Goal: Task Accomplishment & Management: Complete application form

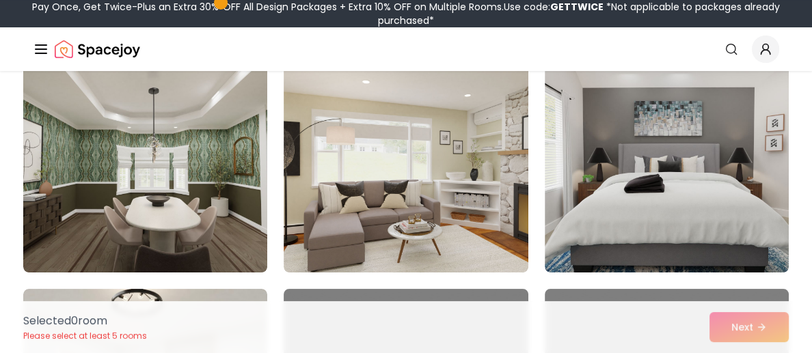
scroll to position [136, 0]
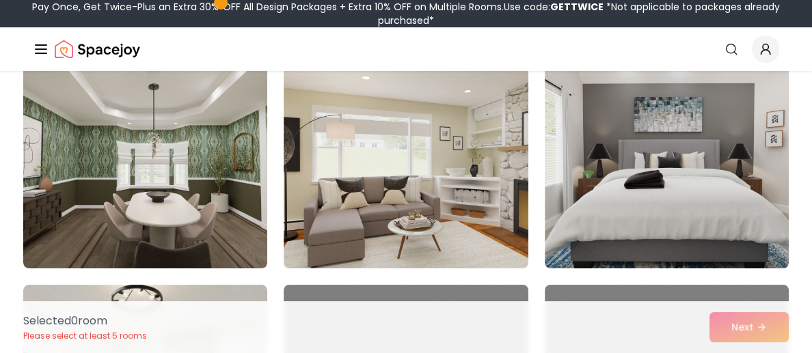
click at [379, 184] on img at bounding box center [405, 159] width 244 height 219
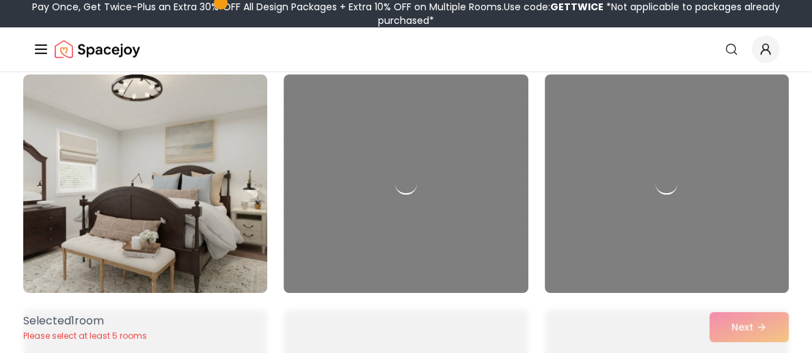
scroll to position [348, 0]
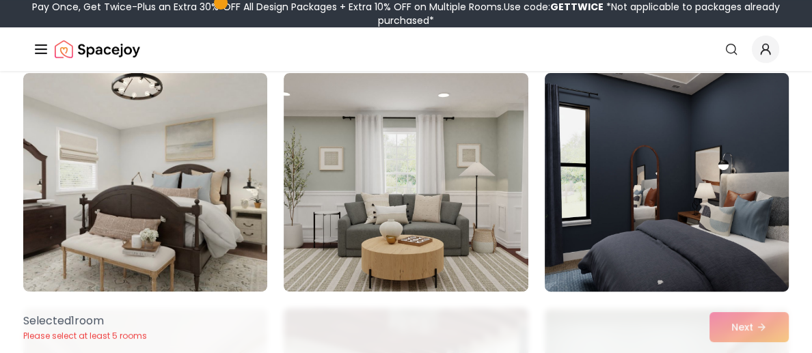
click at [643, 208] on img at bounding box center [666, 183] width 256 height 230
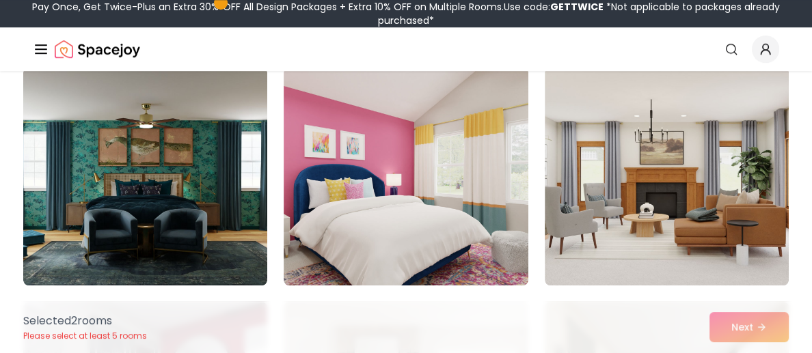
scroll to position [827, 0]
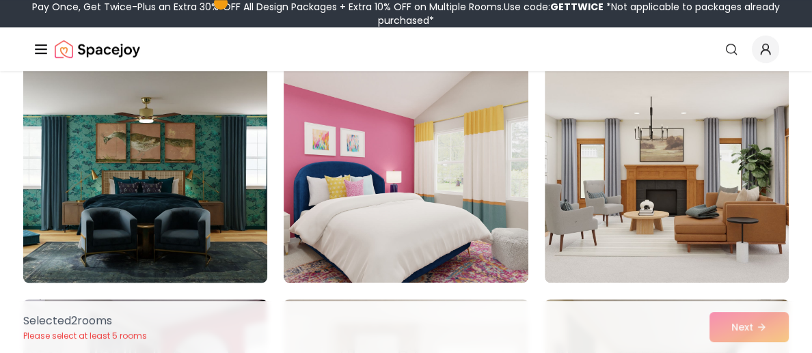
click at [156, 173] on img at bounding box center [145, 174] width 256 height 230
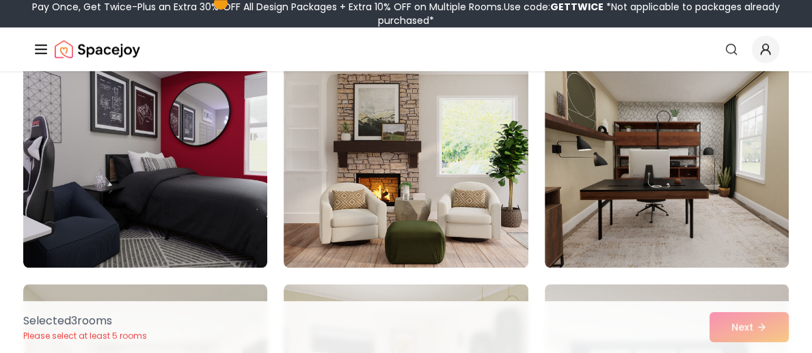
scroll to position [1079, 0]
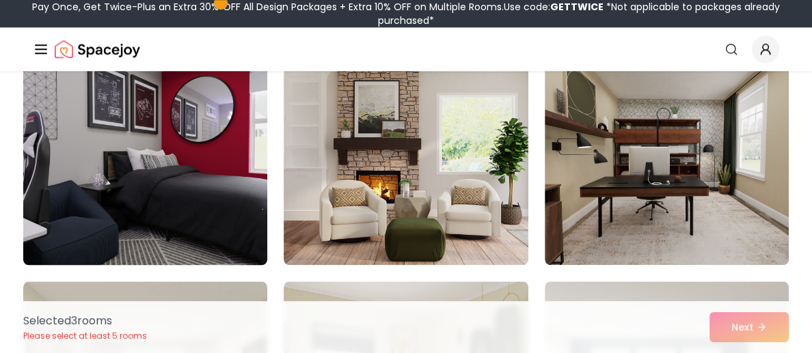
click at [151, 182] on img at bounding box center [145, 156] width 256 height 230
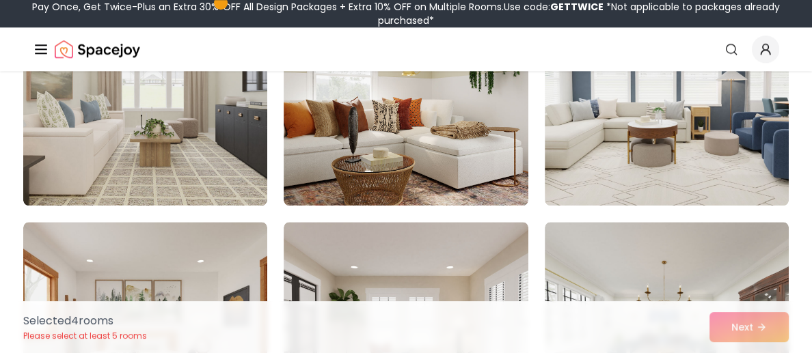
scroll to position [1379, 0]
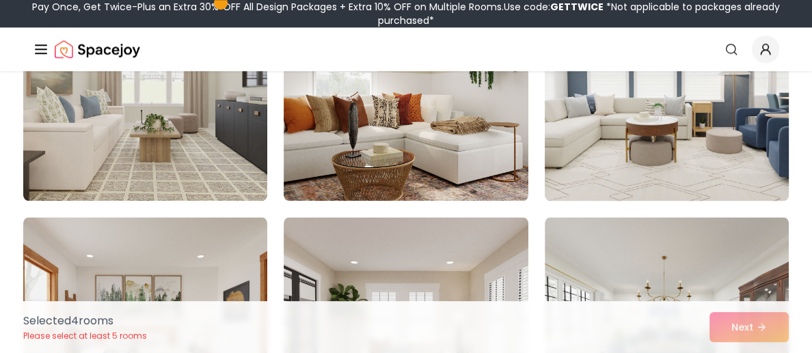
click at [697, 137] on img at bounding box center [666, 92] width 256 height 230
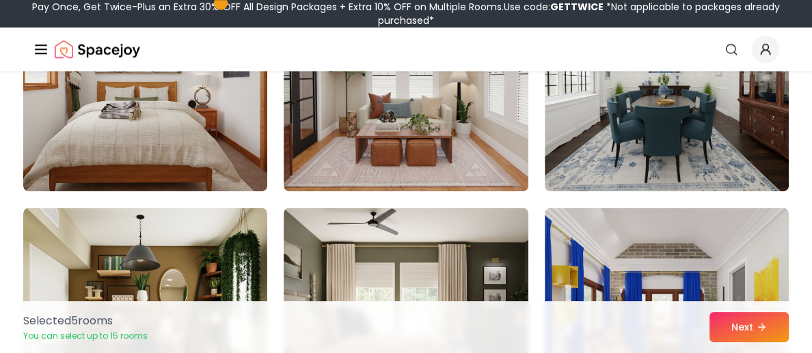
scroll to position [1626, 0]
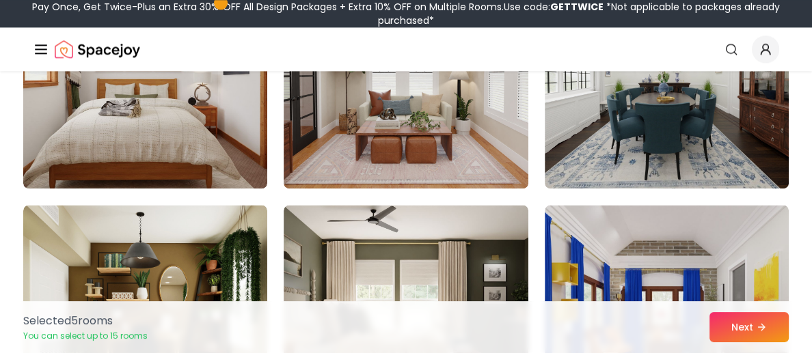
click at [697, 137] on img at bounding box center [666, 79] width 244 height 219
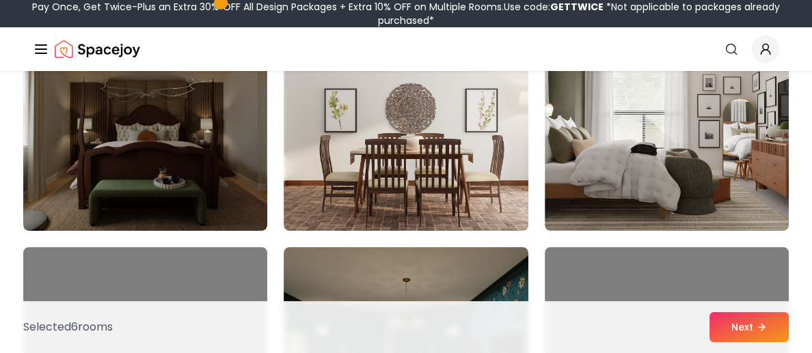
scroll to position [4640, 0]
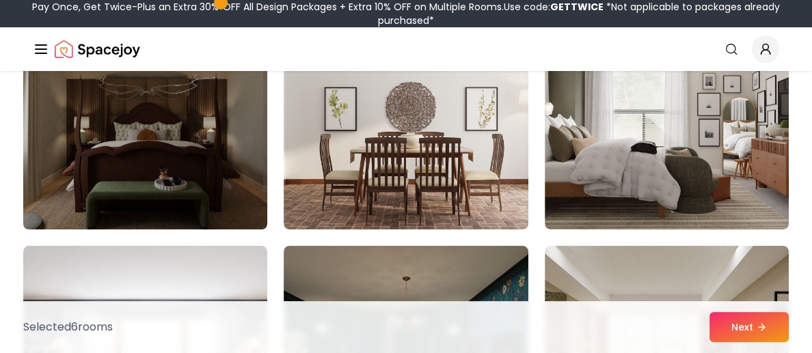
click at [188, 178] on img at bounding box center [145, 120] width 256 height 230
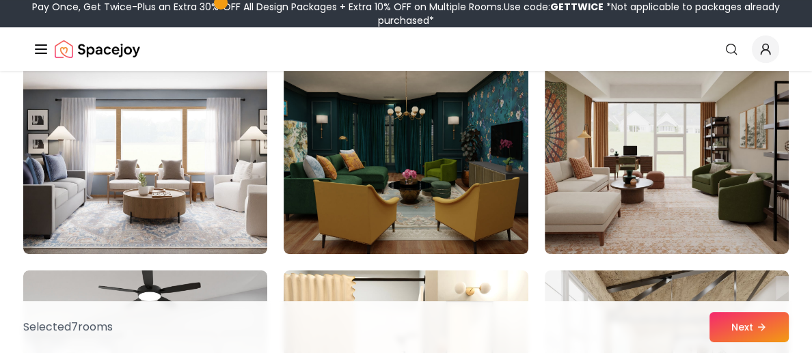
click at [357, 180] on img at bounding box center [405, 145] width 244 height 219
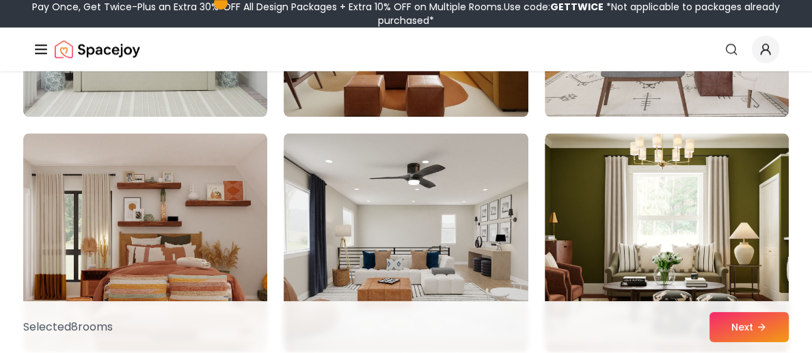
scroll to position [6007, 0]
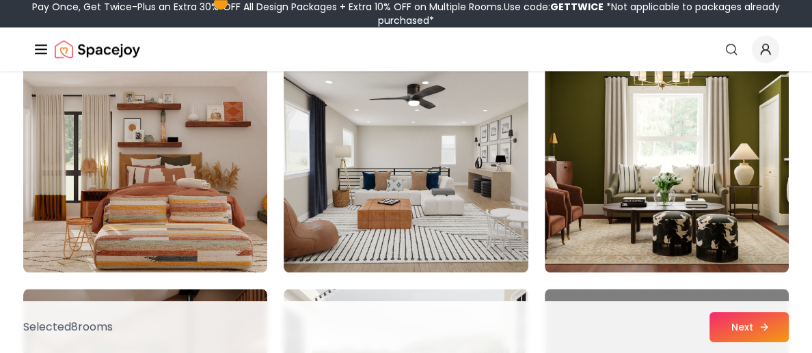
click at [761, 331] on icon at bounding box center [763, 327] width 11 height 11
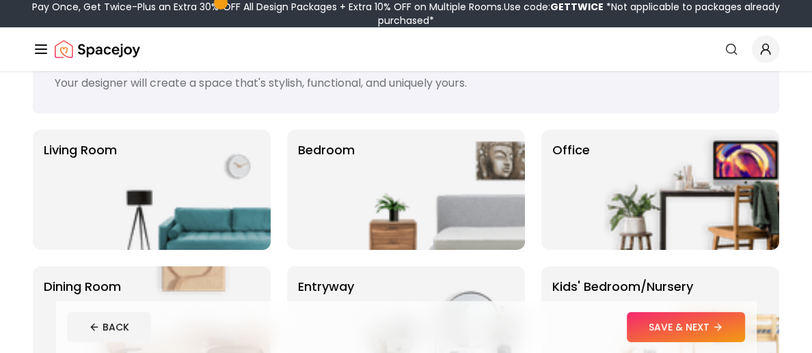
scroll to position [59, 0]
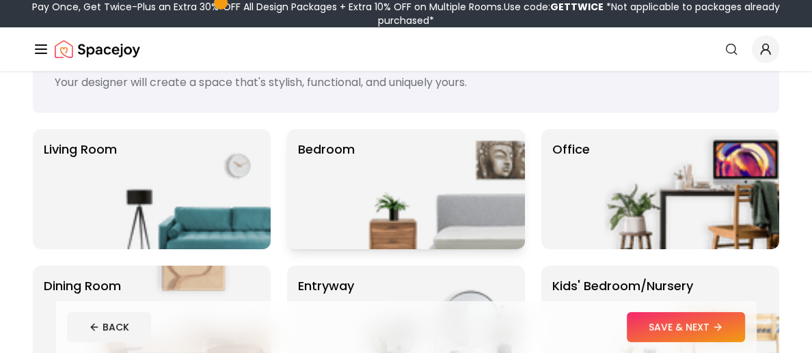
click at [350, 224] on img at bounding box center [437, 189] width 175 height 120
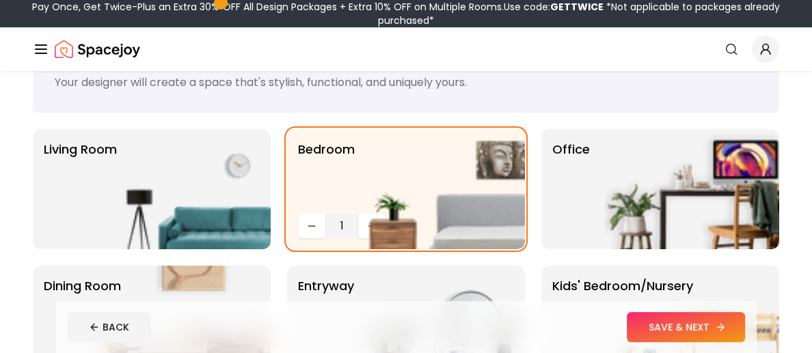
click at [683, 331] on button "SAVE & NEXT" at bounding box center [685, 327] width 118 height 30
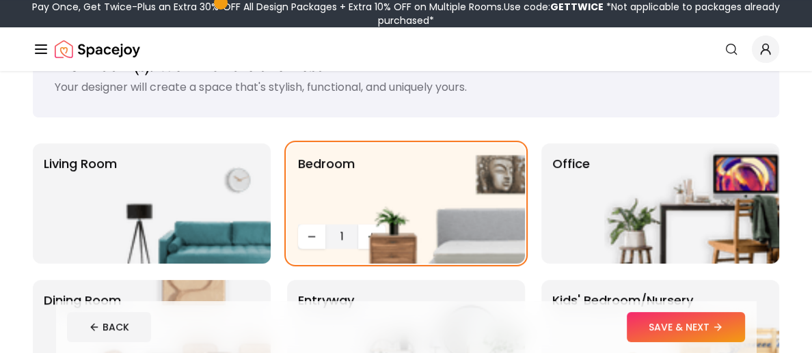
scroll to position [59, 0]
